Goal: Information Seeking & Learning: Learn about a topic

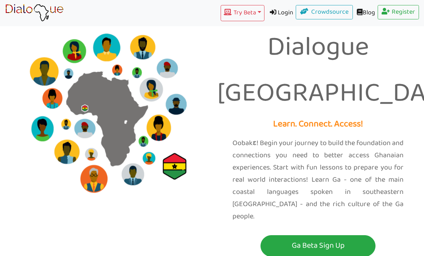
scroll to position [38, 0]
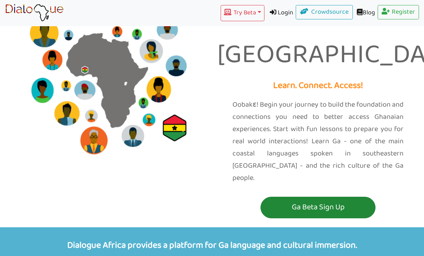
click at [356, 201] on p "Ga Beta Sign Up" at bounding box center [317, 207] width 111 height 13
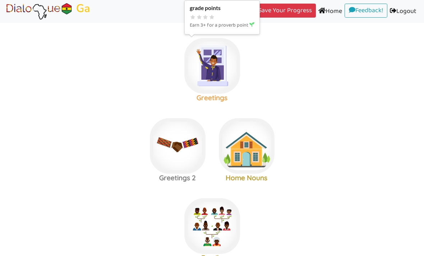
click at [224, 68] on img at bounding box center [212, 66] width 56 height 56
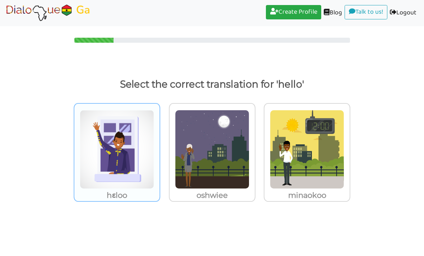
click at [116, 144] on img at bounding box center [117, 149] width 74 height 79
click at [160, 144] on input "hɛloo" at bounding box center [162, 145] width 5 height 5
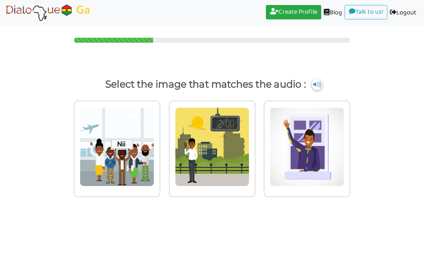
click at [322, 87] on img at bounding box center [317, 85] width 11 height 12
click at [322, 88] on img at bounding box center [317, 85] width 11 height 12
click at [322, 87] on img at bounding box center [317, 85] width 11 height 12
click at [322, 89] on img at bounding box center [317, 85] width 11 height 12
click at [320, 95] on div "Select the image that matches the audio :" at bounding box center [212, 146] width 424 height 140
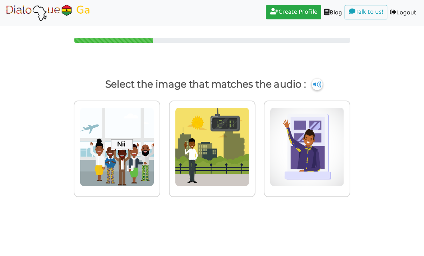
click at [322, 86] on img at bounding box center [317, 85] width 11 height 12
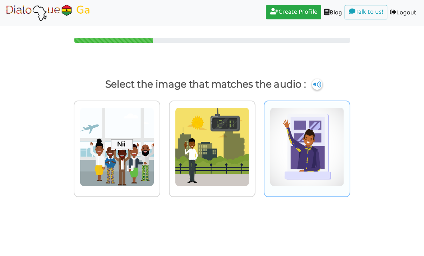
click at [318, 150] on img at bounding box center [307, 146] width 74 height 79
click at [350, 146] on input "radio" at bounding box center [352, 142] width 5 height 5
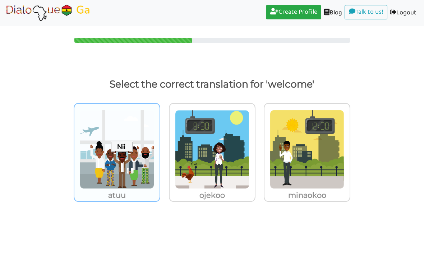
click at [143, 171] on img at bounding box center [117, 149] width 74 height 79
click at [160, 148] on input "atuu" at bounding box center [162, 145] width 5 height 5
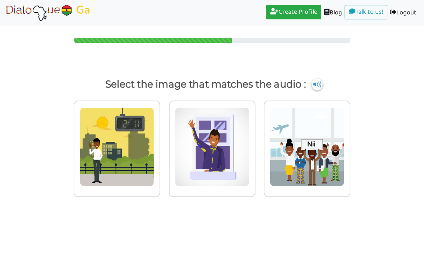
click at [322, 81] on img at bounding box center [317, 85] width 11 height 12
click at [322, 85] on img at bounding box center [317, 85] width 11 height 12
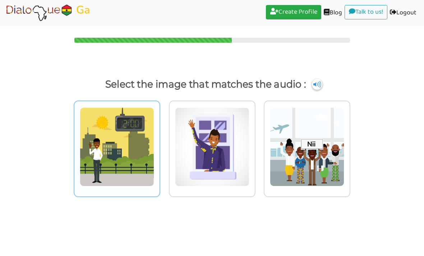
click at [124, 145] on img at bounding box center [117, 146] width 74 height 79
click at [160, 145] on input "radio" at bounding box center [162, 142] width 5 height 5
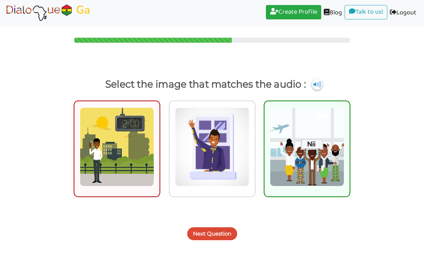
click at [226, 236] on button "Next Question" at bounding box center [212, 234] width 50 height 13
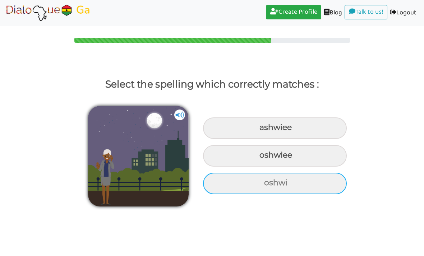
click at [323, 185] on div "oshwi" at bounding box center [275, 184] width 144 height 22
click at [267, 185] on input "oshwi" at bounding box center [265, 183] width 5 height 5
radio input "true"
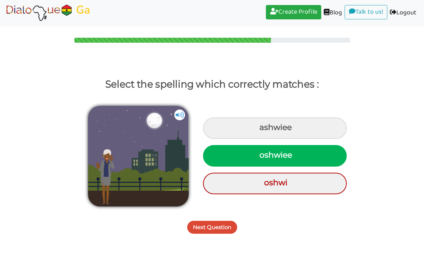
click at [230, 233] on button "Next Question" at bounding box center [212, 227] width 50 height 13
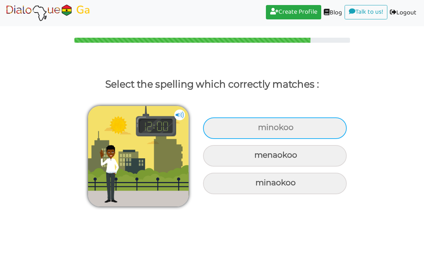
click at [324, 123] on div "minokoo" at bounding box center [275, 129] width 144 height 22
click at [261, 125] on input "minokoo" at bounding box center [259, 127] width 5 height 5
radio input "true"
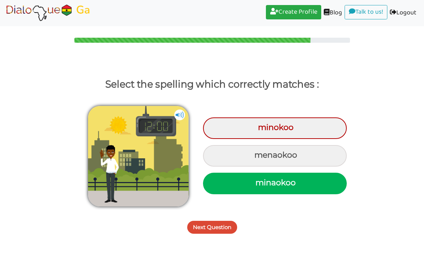
click at [265, 228] on div "Next Question" at bounding box center [212, 223] width 424 height 28
click at [219, 227] on button "Next Question" at bounding box center [212, 227] width 50 height 13
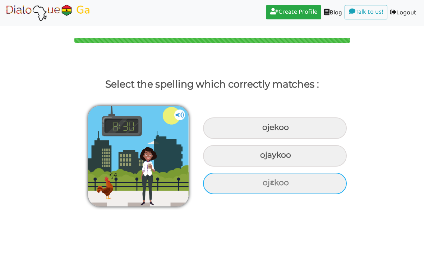
click at [326, 188] on div "ojɛkoo" at bounding box center [275, 184] width 144 height 22
click at [266, 185] on input "ojɛkoo" at bounding box center [263, 183] width 5 height 5
radio input "true"
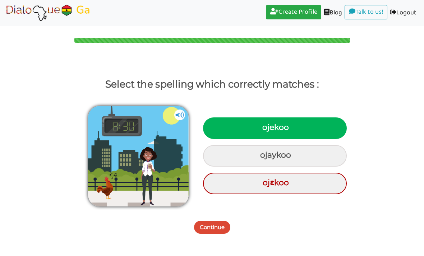
click at [221, 233] on button "Continue" at bounding box center [212, 227] width 36 height 13
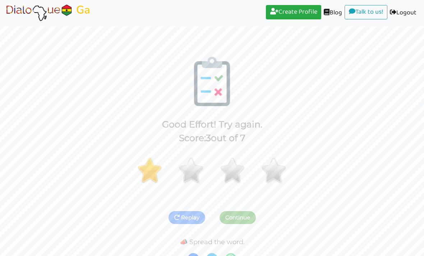
scroll to position [10, 0]
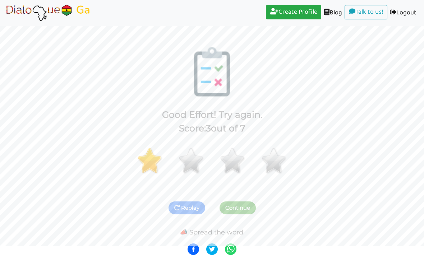
click at [301, 2] on nav "Create Profile (current) Blog (current) Talk to us! (current) Logout (current)" at bounding box center [212, 13] width 424 height 26
